Goal: Register for event/course

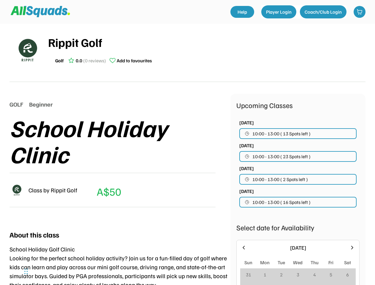
click at [187, 142] on div "School Holiday Clinic" at bounding box center [119, 140] width 221 height 52
click at [187, 151] on div "School Holiday Clinic" at bounding box center [119, 140] width 221 height 52
click at [187, 154] on div "School Holiday Clinic" at bounding box center [119, 140] width 221 height 52
click at [187, 53] on div "Rippit Golf Golf 0.0 (0 reviews) Add to favourites" at bounding box center [206, 49] width 317 height 33
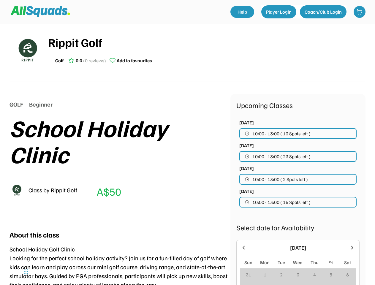
click at [27, 50] on img at bounding box center [27, 50] width 30 height 30
click at [206, 50] on div "Rippit Golf" at bounding box center [206, 42] width 317 height 18
click at [206, 42] on div "Rippit Golf" at bounding box center [206, 42] width 317 height 18
click at [206, 60] on div "Golf 0.0 (0 reviews) Add to favourites" at bounding box center [206, 61] width 317 height 12
click at [59, 60] on div "Golf" at bounding box center [59, 60] width 8 height 7
